Goal: Task Accomplishment & Management: Manage account settings

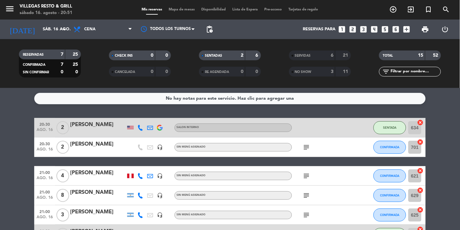
click at [314, 73] on div "NO SHOW" at bounding box center [306, 72] width 30 height 8
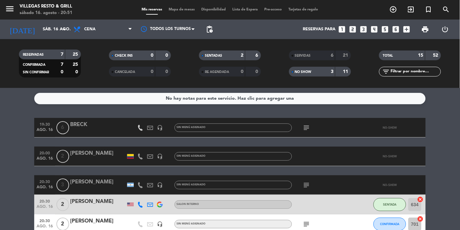
click at [315, 74] on div "NO SHOW" at bounding box center [306, 72] width 30 height 8
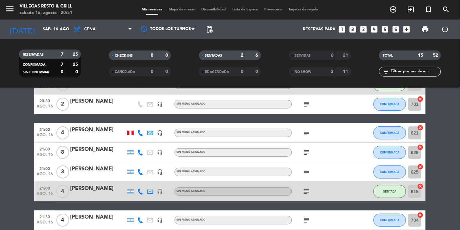
scroll to position [55, 0]
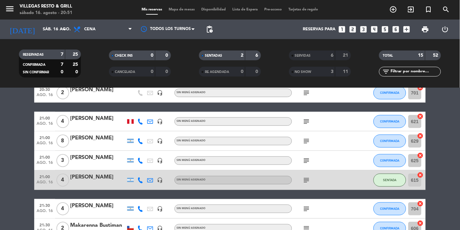
click at [308, 209] on icon "subject" at bounding box center [307, 209] width 8 height 8
click at [305, 212] on icon "subject" at bounding box center [307, 209] width 8 height 8
click at [308, 230] on icon "subject" at bounding box center [307, 229] width 8 height 8
click at [308, 229] on icon "subject" at bounding box center [307, 229] width 8 height 8
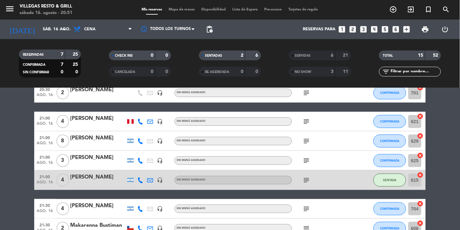
click at [310, 160] on icon "subject" at bounding box center [307, 161] width 8 height 8
click at [307, 164] on icon "subject" at bounding box center [307, 161] width 8 height 8
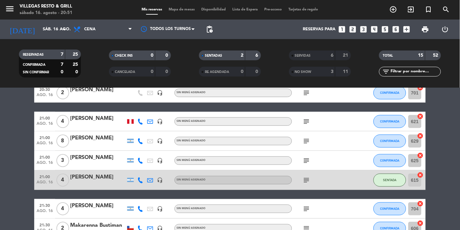
click at [309, 143] on icon "subject" at bounding box center [307, 141] width 8 height 8
click at [309, 142] on icon "subject" at bounding box center [307, 141] width 8 height 8
click at [306, 122] on icon "subject" at bounding box center [307, 122] width 8 height 8
click at [307, 124] on icon "subject" at bounding box center [307, 122] width 8 height 8
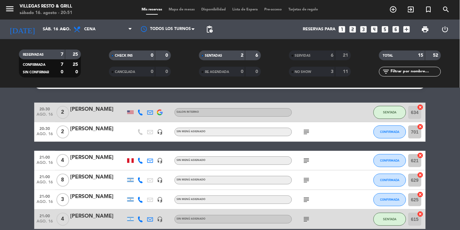
scroll to position [13, 0]
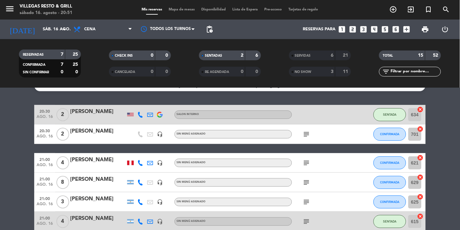
click at [308, 133] on icon "subject" at bounding box center [307, 135] width 8 height 8
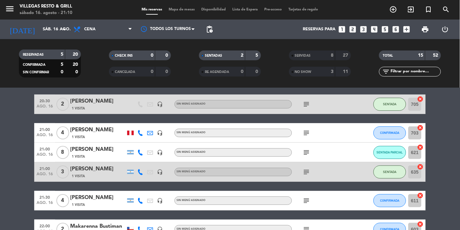
scroll to position [37, 0]
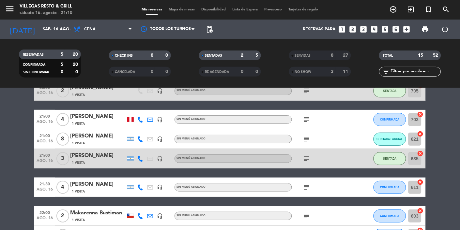
click at [307, 213] on icon "subject" at bounding box center [307, 217] width 8 height 8
click at [304, 213] on icon "subject" at bounding box center [307, 217] width 8 height 8
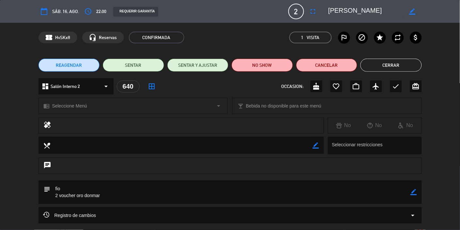
click at [155, 87] on icon "border_all" at bounding box center [152, 87] width 8 height 8
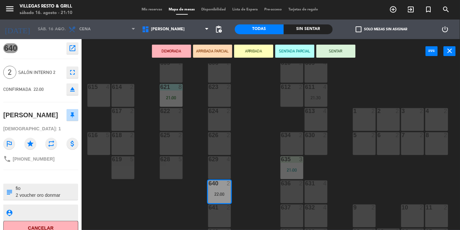
scroll to position [6, 0]
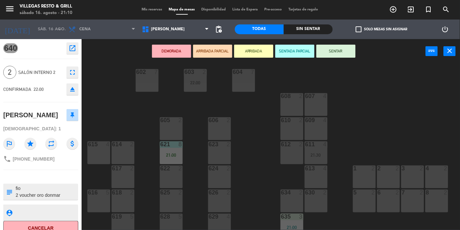
click at [121, 147] on div "614 2" at bounding box center [123, 145] width 23 height 7
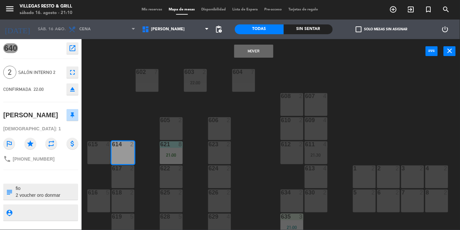
click at [261, 55] on button "Mover" at bounding box center [253, 51] width 39 height 13
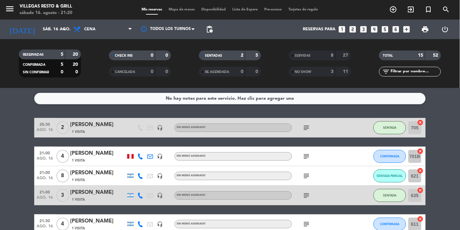
click at [80, 194] on div "[PERSON_NAME]" at bounding box center [97, 193] width 55 height 8
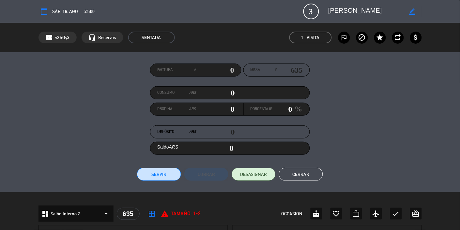
click at [156, 177] on button "Servir" at bounding box center [159, 174] width 44 height 13
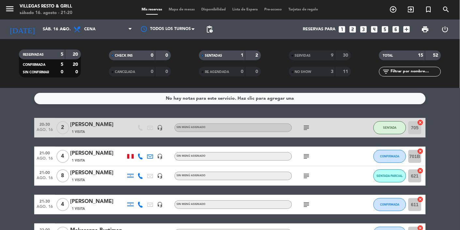
scroll to position [25, 0]
